Goal: Information Seeking & Learning: Check status

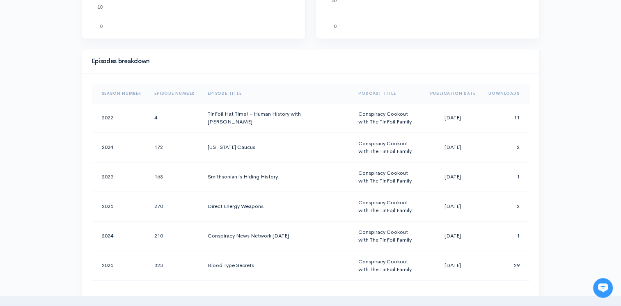
scroll to position [363, 0]
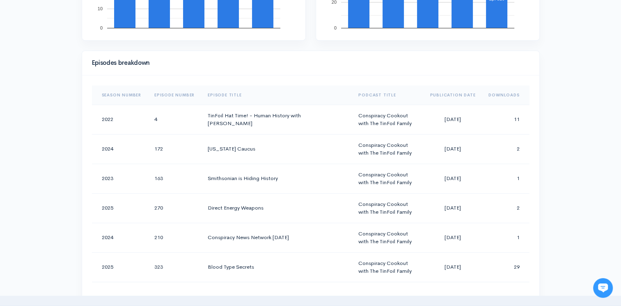
click at [486, 94] on th "Downloads" at bounding box center [505, 95] width 47 height 20
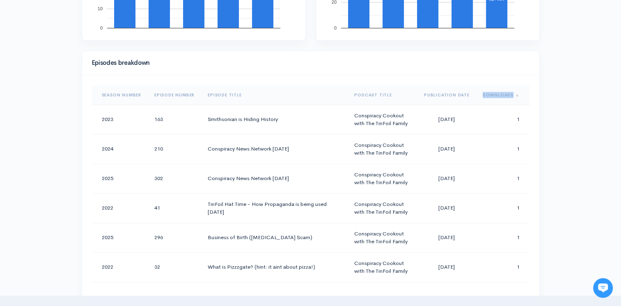
click at [486, 94] on th "Downloads" at bounding box center [502, 95] width 53 height 20
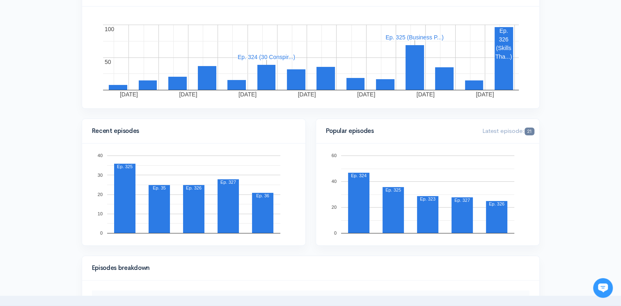
scroll to position [0, 0]
